Goal: Information Seeking & Learning: Learn about a topic

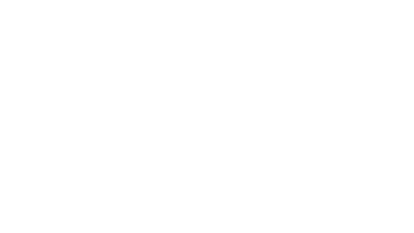
click at [239, 109] on div at bounding box center [207, 116] width 414 height 233
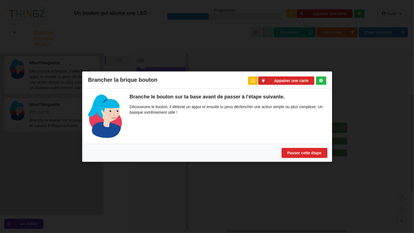
click at [250, 67] on div "Brancher la brique bouton Appairer une carte Branche le bouton sur ta base avan…" at bounding box center [207, 116] width 414 height 233
click at [290, 156] on button "Passer cette étape" at bounding box center [305, 153] width 46 height 10
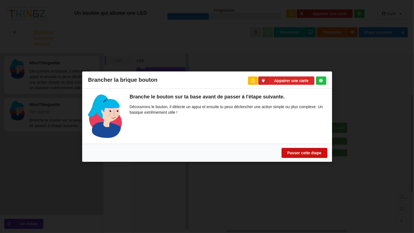
click at [290, 156] on button "Passer cette étape" at bounding box center [305, 153] width 46 height 10
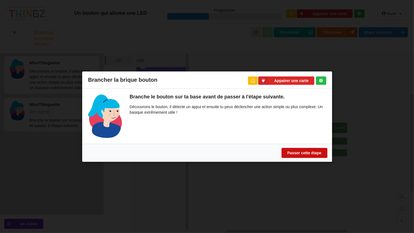
click at [290, 156] on button "Passer cette étape" at bounding box center [305, 153] width 46 height 10
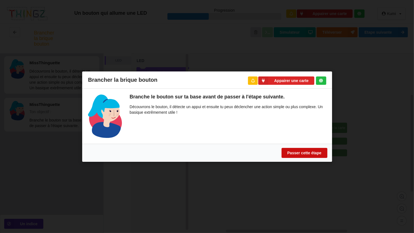
click at [290, 156] on button "Passer cette étape" at bounding box center [305, 153] width 46 height 10
click at [292, 150] on button "Passer cette étape" at bounding box center [305, 153] width 46 height 10
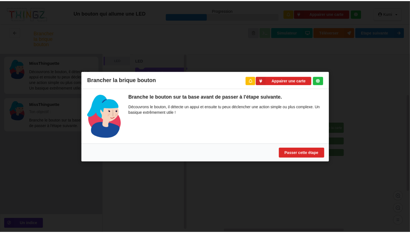
scroll to position [106, 0]
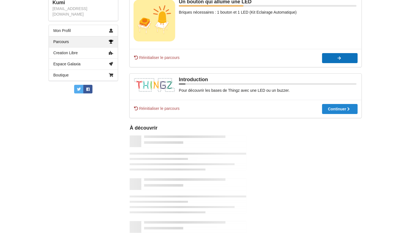
click at [326, 58] on div at bounding box center [340, 58] width 36 height 4
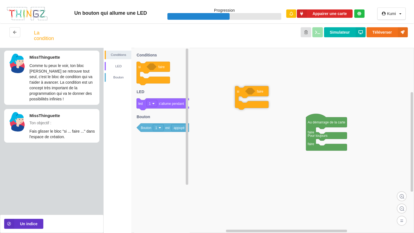
drag, startPoint x: 145, startPoint y: 65, endPoint x: 245, endPoint y: 90, distance: 103.1
click at [245, 90] on div "Conditions LED [PERSON_NAME] Au démarrage de la carte faire Pour toujours faire…" at bounding box center [259, 140] width 311 height 185
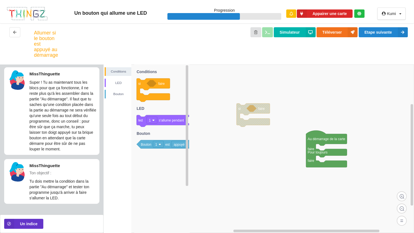
click at [232, 129] on rect at bounding box center [259, 148] width 311 height 168
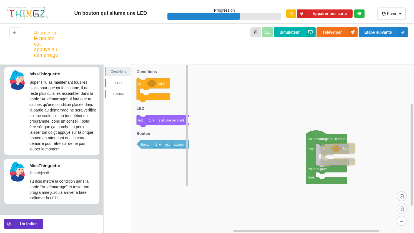
drag, startPoint x: 249, startPoint y: 111, endPoint x: 334, endPoint y: 151, distance: 93.7
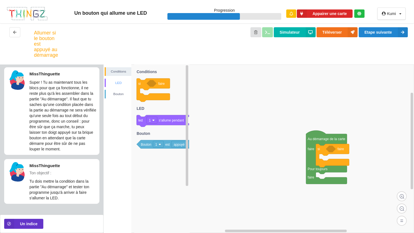
click at [119, 79] on div "LED" at bounding box center [118, 83] width 27 height 9
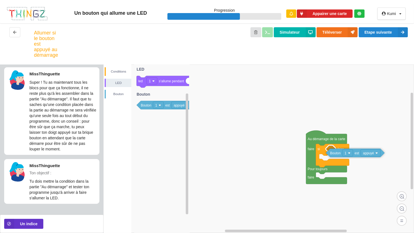
drag, startPoint x: 145, startPoint y: 106, endPoint x: 335, endPoint y: 154, distance: 195.5
click at [335, 154] on div "Conditions LED [PERSON_NAME] Au démarrage de la carte faire Pour toujours faire…" at bounding box center [259, 148] width 311 height 168
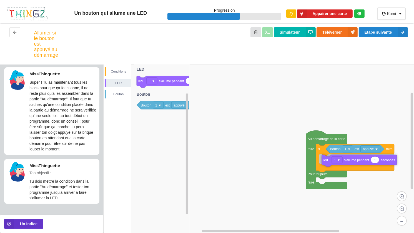
drag, startPoint x: 168, startPoint y: 82, endPoint x: 354, endPoint y: 161, distance: 201.5
click at [354, 161] on div "Conditions LED [PERSON_NAME] Au démarrage de la carte faire Pour toujours faire…" at bounding box center [259, 148] width 311 height 168
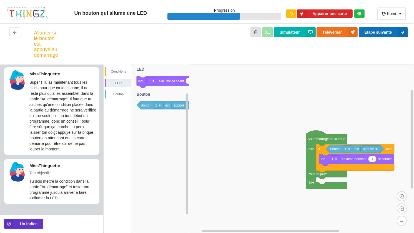
click at [378, 35] on button "Etape suivante" at bounding box center [383, 32] width 49 height 10
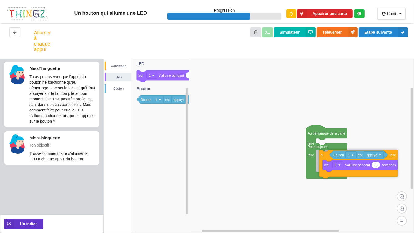
drag, startPoint x: 324, startPoint y: 148, endPoint x: 327, endPoint y: 160, distance: 12.3
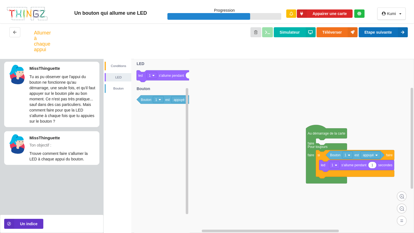
click at [367, 33] on button "Etape suivante" at bounding box center [383, 32] width 49 height 10
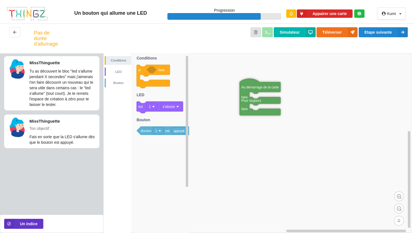
drag, startPoint x: 198, startPoint y: 64, endPoint x: 246, endPoint y: 90, distance: 54.6
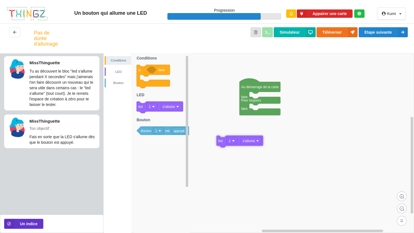
drag, startPoint x: 138, startPoint y: 107, endPoint x: 218, endPoint y: 141, distance: 87.0
click at [218, 141] on div "Conditions LED [PERSON_NAME] Au démarrage de la carte faire Pour toujours faire…" at bounding box center [259, 143] width 311 height 180
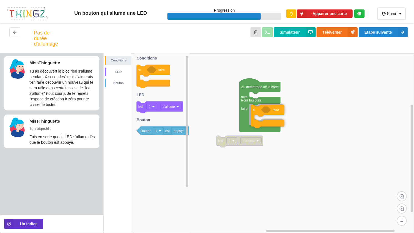
drag, startPoint x: 142, startPoint y: 72, endPoint x: 256, endPoint y: 112, distance: 121.3
click at [256, 112] on div "Conditions LED [PERSON_NAME] Au démarrage de la carte faire Pour toujours faire…" at bounding box center [259, 143] width 311 height 180
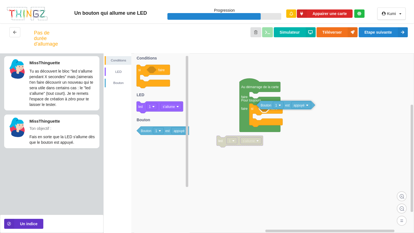
drag, startPoint x: 149, startPoint y: 134, endPoint x: 269, endPoint y: 109, distance: 122.7
click at [269, 109] on div "Conditions LED [PERSON_NAME] led 1 s'allume Au démarrage de la carte faire Pour…" at bounding box center [259, 143] width 311 height 180
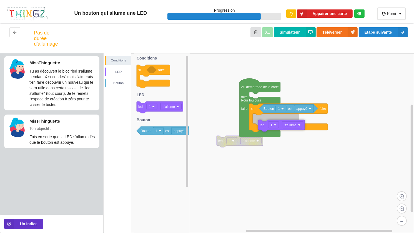
drag, startPoint x: 144, startPoint y: 107, endPoint x: 266, endPoint y: 126, distance: 123.1
click at [266, 126] on div "Conditions LED [PERSON_NAME] led 1 s'allume Au démarrage de la carte faire Pour…" at bounding box center [259, 143] width 311 height 180
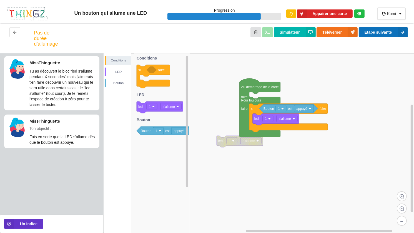
click at [377, 33] on button "Etape suivante" at bounding box center [383, 32] width 49 height 10
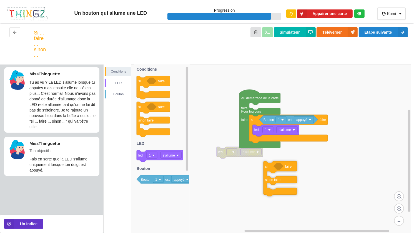
drag, startPoint x: 144, startPoint y: 109, endPoint x: 272, endPoint y: 169, distance: 141.2
click at [272, 169] on div "Conditions LED [PERSON_NAME] led 1 s'allume Au démarrage de la carte faire Pour…" at bounding box center [259, 148] width 311 height 168
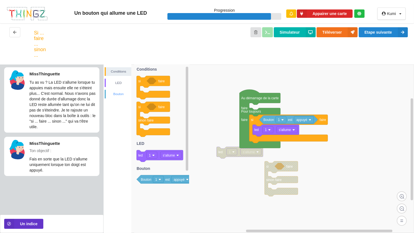
click at [124, 91] on div "Bouton" at bounding box center [118, 94] width 27 height 9
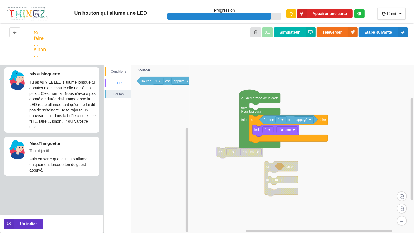
click at [124, 81] on div "LED" at bounding box center [119, 83] width 26 height 6
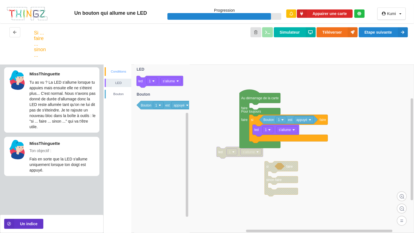
click at [124, 74] on div "Conditions" at bounding box center [119, 72] width 26 height 6
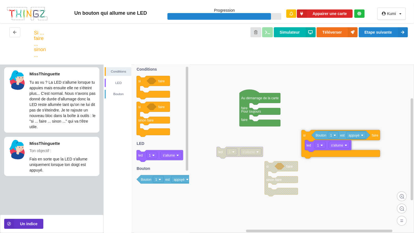
drag, startPoint x: 261, startPoint y: 125, endPoint x: 313, endPoint y: 140, distance: 54.4
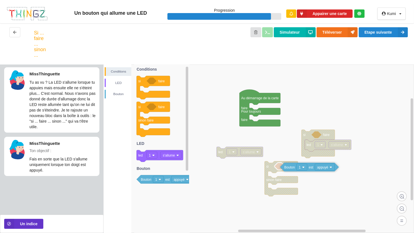
drag, startPoint x: 317, startPoint y: 137, endPoint x: 285, endPoint y: 170, distance: 45.6
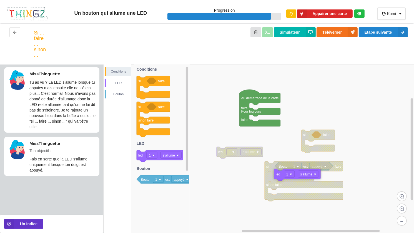
drag, startPoint x: 313, startPoint y: 146, endPoint x: 282, endPoint y: 175, distance: 42.5
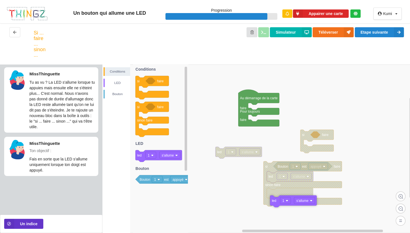
drag, startPoint x: 141, startPoint y: 156, endPoint x: 275, endPoint y: 200, distance: 140.9
click at [275, 200] on div "Conditions LED [PERSON_NAME] led 1 s'allume Au démarrage de la carte faire Pour…" at bounding box center [257, 148] width 308 height 168
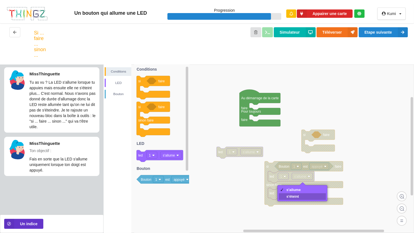
click at [290, 199] on div "s'éteint" at bounding box center [303, 196] width 48 height 7
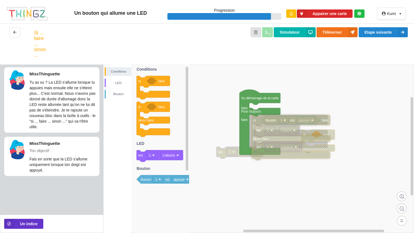
drag, startPoint x: 271, startPoint y: 165, endPoint x: 258, endPoint y: 118, distance: 48.7
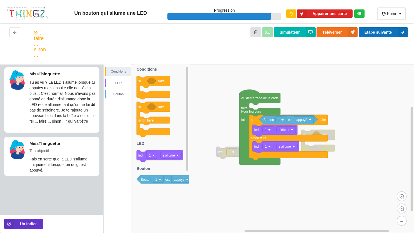
click at [373, 34] on button "Etape suivante" at bounding box center [383, 32] width 49 height 10
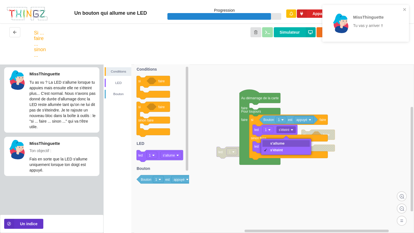
click at [281, 144] on div "s'allume" at bounding box center [277, 143] width 14 height 4
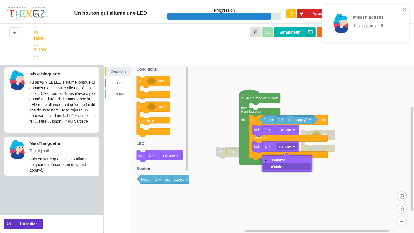
click at [276, 167] on div "s'éteint" at bounding box center [278, 167] width 14 height 4
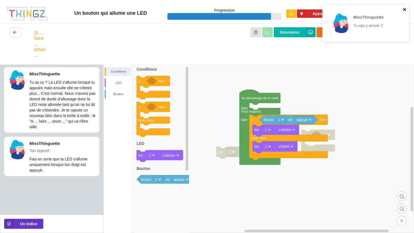
click at [405, 9] on icon "close" at bounding box center [404, 9] width 3 height 3
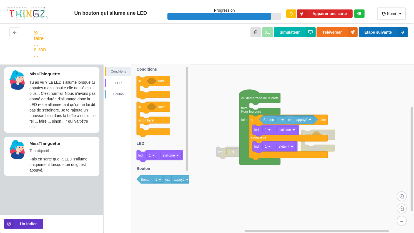
click at [369, 32] on button "Etape suivante" at bounding box center [383, 32] width 49 height 10
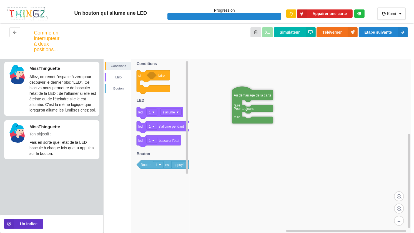
drag, startPoint x: 204, startPoint y: 64, endPoint x: 245, endPoint y: 93, distance: 49.6
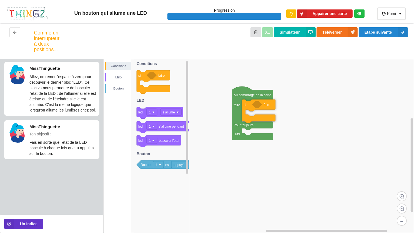
drag, startPoint x: 145, startPoint y: 77, endPoint x: 250, endPoint y: 106, distance: 109.2
click at [250, 106] on div "Conditions LED [PERSON_NAME] Au démarrage de la carte faire Pour toujours faire…" at bounding box center [259, 146] width 311 height 174
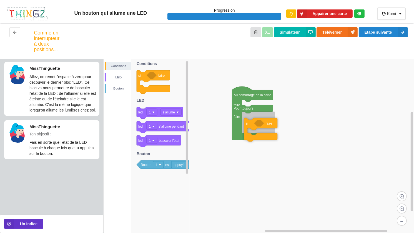
drag, startPoint x: 249, startPoint y: 108, endPoint x: 251, endPoint y: 126, distance: 18.2
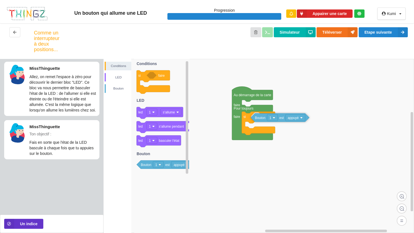
drag, startPoint x: 146, startPoint y: 163, endPoint x: 261, endPoint y: 116, distance: 123.5
click at [261, 116] on div "Conditions LED [PERSON_NAME] Au démarrage de la carte faire Pour toujours faire…" at bounding box center [259, 146] width 311 height 174
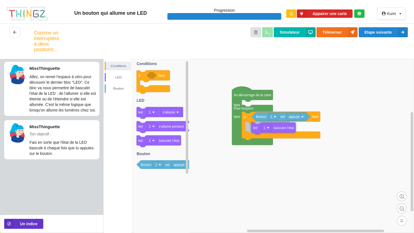
drag, startPoint x: 142, startPoint y: 141, endPoint x: 257, endPoint y: 128, distance: 115.5
click at [257, 128] on div "Conditions LED [PERSON_NAME] Au démarrage de la carte faire Pour toujours faire…" at bounding box center [259, 146] width 311 height 174
click at [384, 34] on button "Etape suivante" at bounding box center [383, 32] width 49 height 10
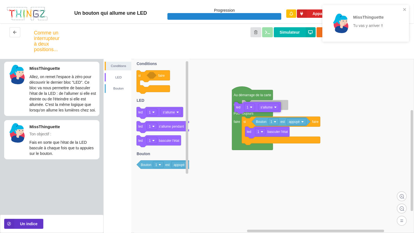
drag, startPoint x: 158, startPoint y: 111, endPoint x: 256, endPoint y: 106, distance: 97.9
click at [256, 106] on div "Conditions LED [PERSON_NAME] Au démarrage de la carte faire Pour toujours faire…" at bounding box center [259, 146] width 311 height 174
click at [404, 9] on icon "close" at bounding box center [404, 9] width 3 height 3
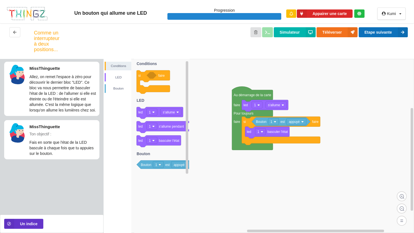
click at [378, 32] on button "Etape suivante" at bounding box center [383, 32] width 49 height 10
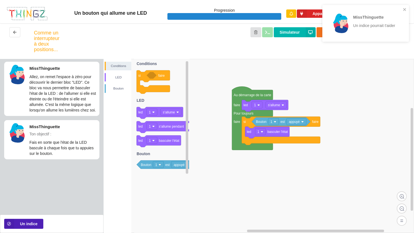
click at [36, 225] on button "Un indice" at bounding box center [23, 224] width 39 height 10
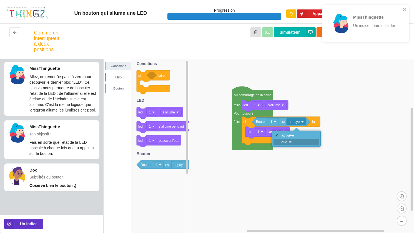
click at [279, 140] on div "cliqué" at bounding box center [297, 142] width 46 height 7
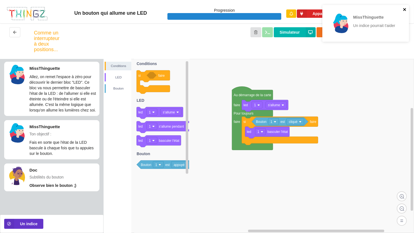
click at [405, 11] on icon "close" at bounding box center [404, 9] width 3 height 3
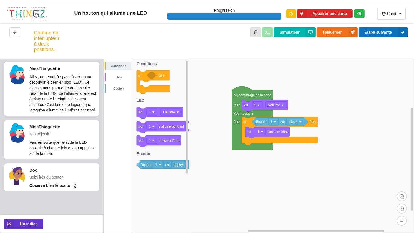
click at [374, 29] on button "Etape suivante" at bounding box center [383, 32] width 49 height 10
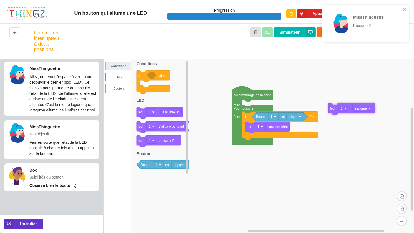
drag, startPoint x: 261, startPoint y: 103, endPoint x: 348, endPoint y: 106, distance: 86.8
click at [404, 8] on icon "close" at bounding box center [405, 9] width 4 height 4
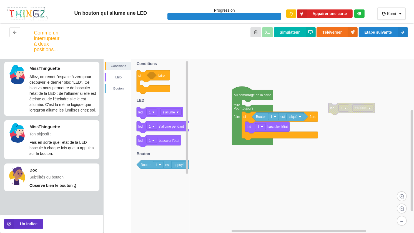
click at [390, 33] on div "MissThinguette Presque !!" at bounding box center [366, 25] width 89 height 43
click at [385, 29] on button "Etape suivante" at bounding box center [383, 32] width 49 height 10
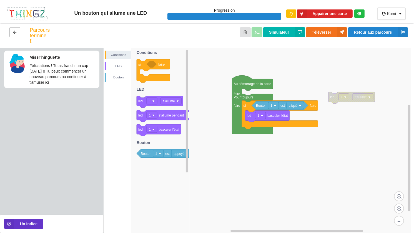
click at [15, 35] on button at bounding box center [14, 32] width 11 height 10
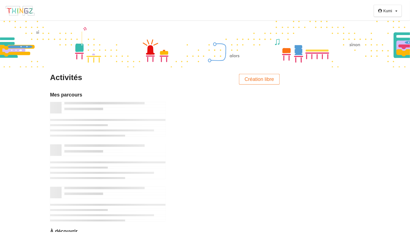
scroll to position [106, 0]
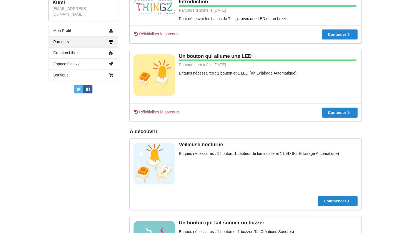
click at [160, 164] on img at bounding box center [155, 164] width 42 height 42
click at [326, 201] on div at bounding box center [338, 201] width 40 height 4
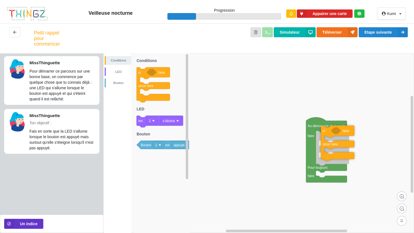
drag, startPoint x: 143, startPoint y: 77, endPoint x: 328, endPoint y: 135, distance: 193.5
click at [328, 135] on div "Conditions LED [PERSON_NAME] Au démarrage de la carte faire Pour toujours faire…" at bounding box center [259, 143] width 311 height 180
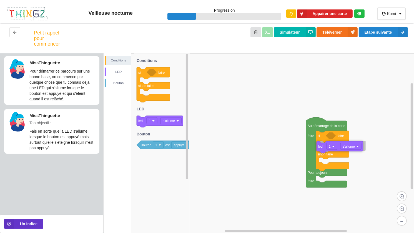
drag, startPoint x: 161, startPoint y: 123, endPoint x: 341, endPoint y: 149, distance: 182.2
click at [341, 149] on div "Conditions LED [PERSON_NAME] Au démarrage de la carte faire Pour toujours faire…" at bounding box center [259, 143] width 311 height 180
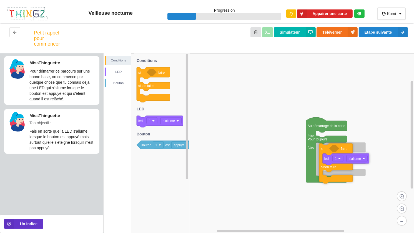
drag, startPoint x: 320, startPoint y: 138, endPoint x: 323, endPoint y: 151, distance: 13.2
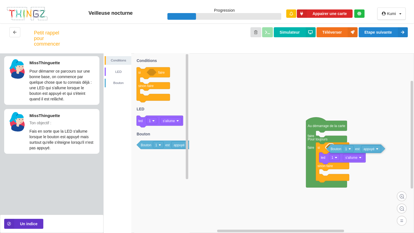
drag, startPoint x: 148, startPoint y: 147, endPoint x: 338, endPoint y: 152, distance: 190.1
click at [338, 152] on div "Conditions LED [PERSON_NAME] Au démarrage de la carte faire Pour toujours faire…" at bounding box center [259, 143] width 311 height 180
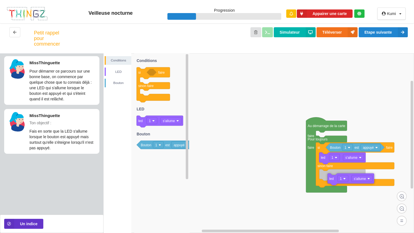
drag, startPoint x: 141, startPoint y: 118, endPoint x: 332, endPoint y: 176, distance: 199.7
click at [332, 176] on div "Conditions LED [PERSON_NAME] Au démarrage de la carte faire Pour toujours faire…" at bounding box center [259, 143] width 311 height 180
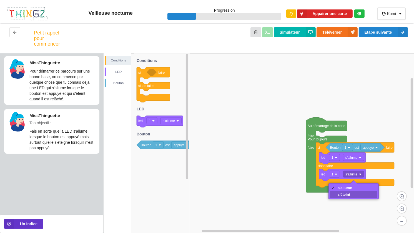
click at [349, 194] on div "s'éteint" at bounding box center [345, 194] width 14 height 4
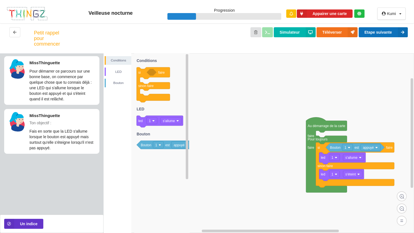
click at [378, 34] on button "Etape suivante" at bounding box center [383, 32] width 49 height 10
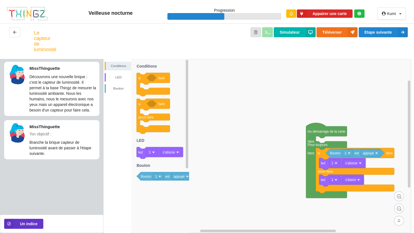
click at [392, 118] on rect at bounding box center [258, 146] width 308 height 174
